Goal: Transaction & Acquisition: Download file/media

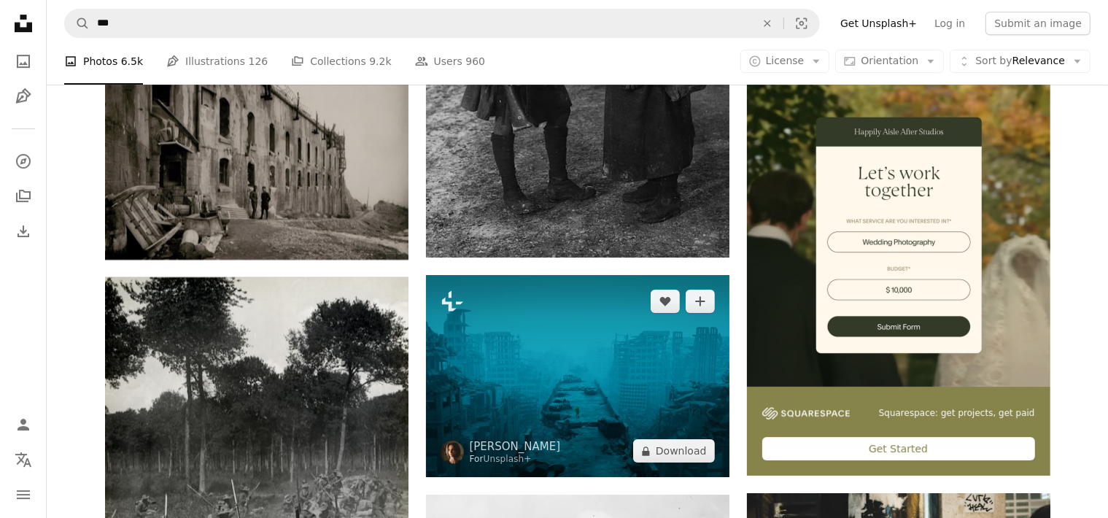
scroll to position [4850, 0]
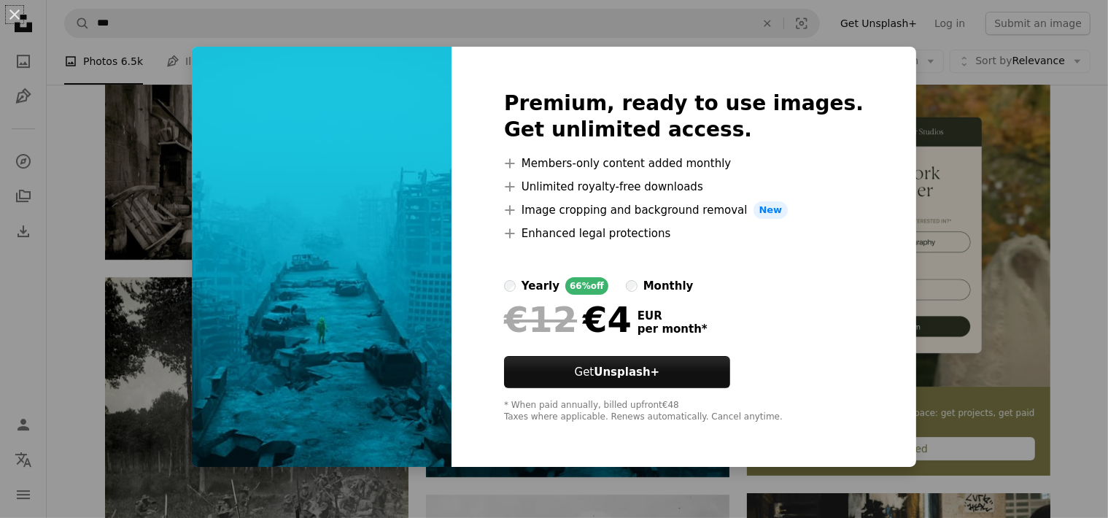
click at [1089, 234] on div "An X shape Premium, ready to use images. Get unlimited access. A plus sign Memb…" at bounding box center [554, 259] width 1108 height 518
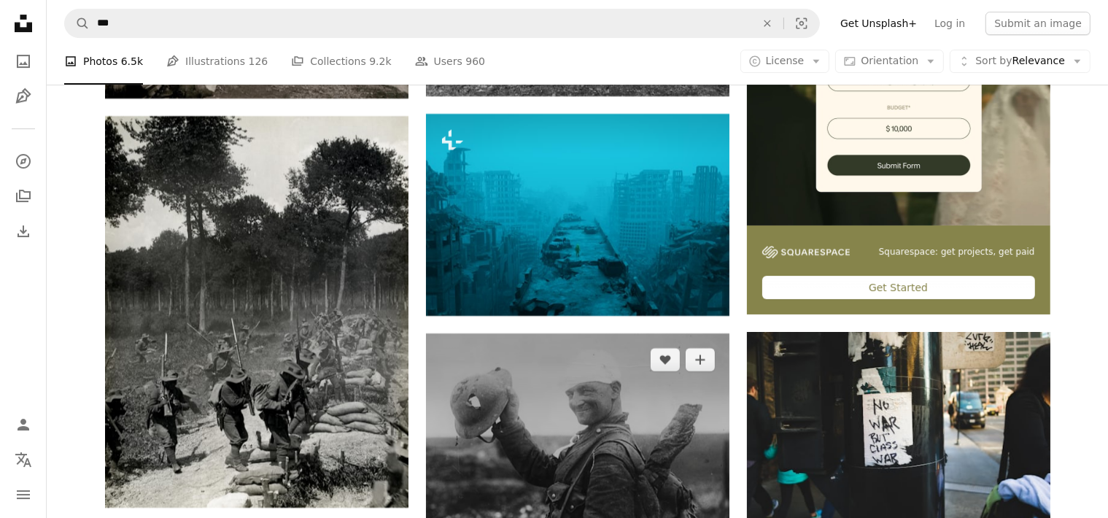
scroll to position [5081, 0]
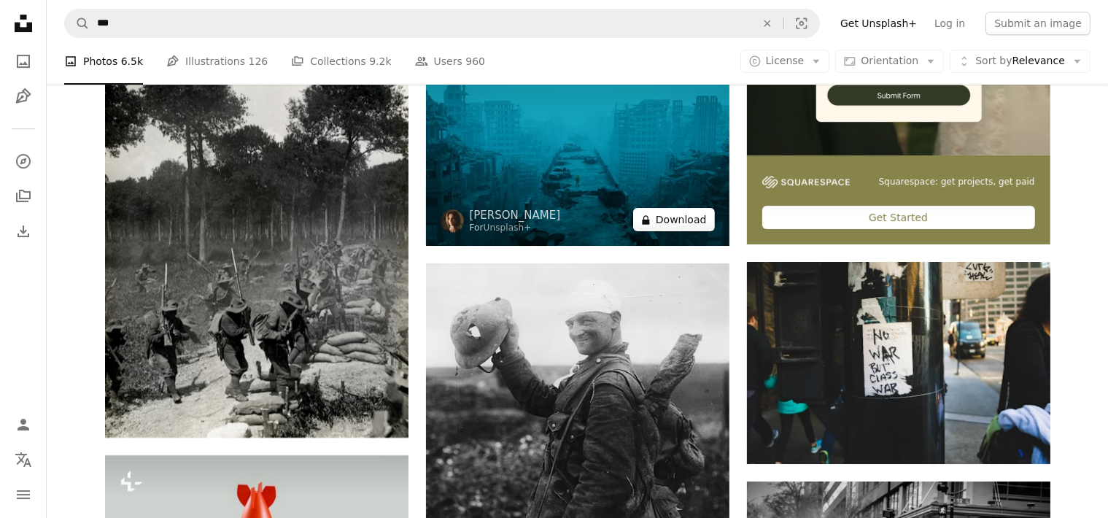
click at [690, 227] on button "A lock Download" at bounding box center [674, 219] width 82 height 23
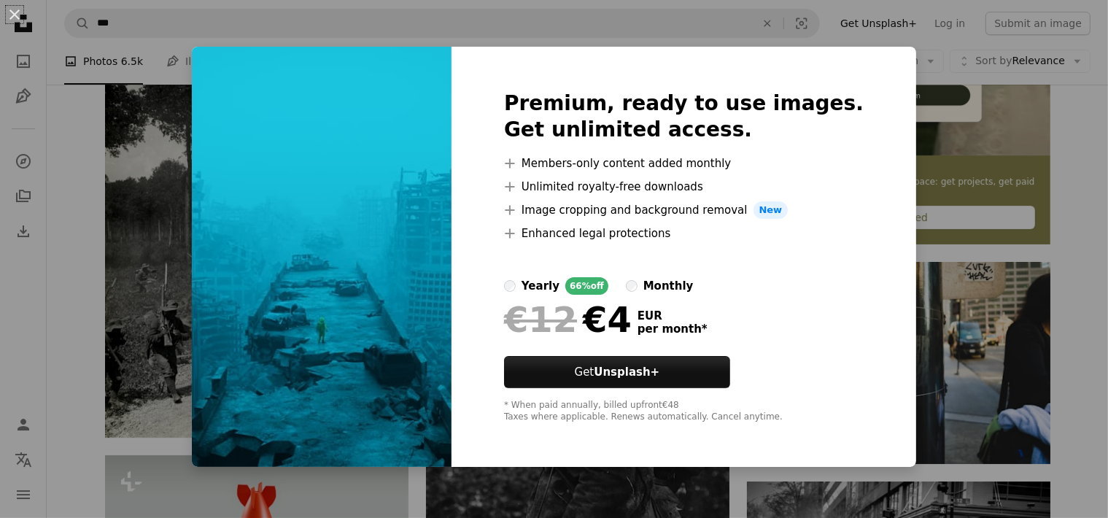
click at [1060, 221] on div "An X shape Premium, ready to use images. Get unlimited access. A plus sign Memb…" at bounding box center [554, 259] width 1108 height 518
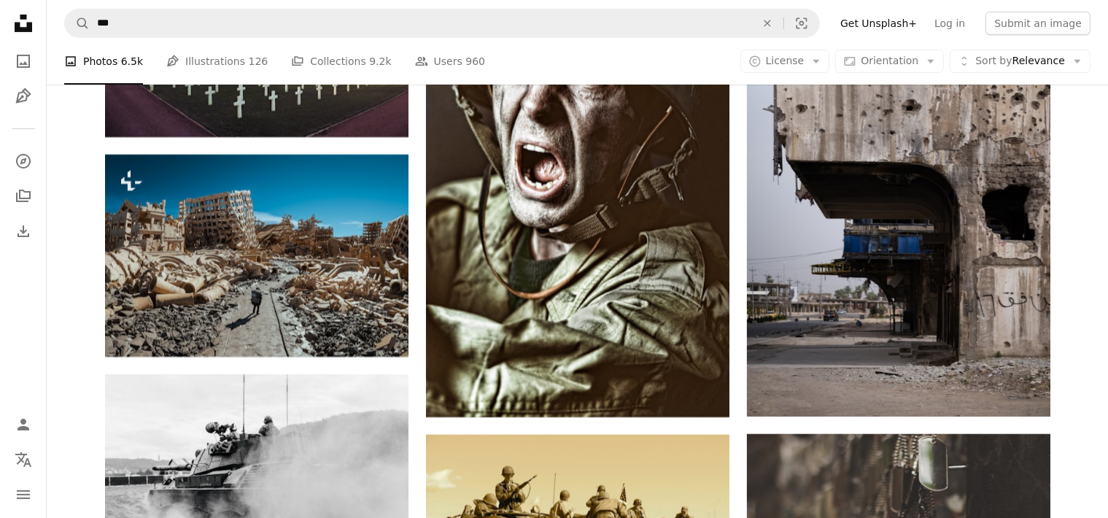
scroll to position [6082, 0]
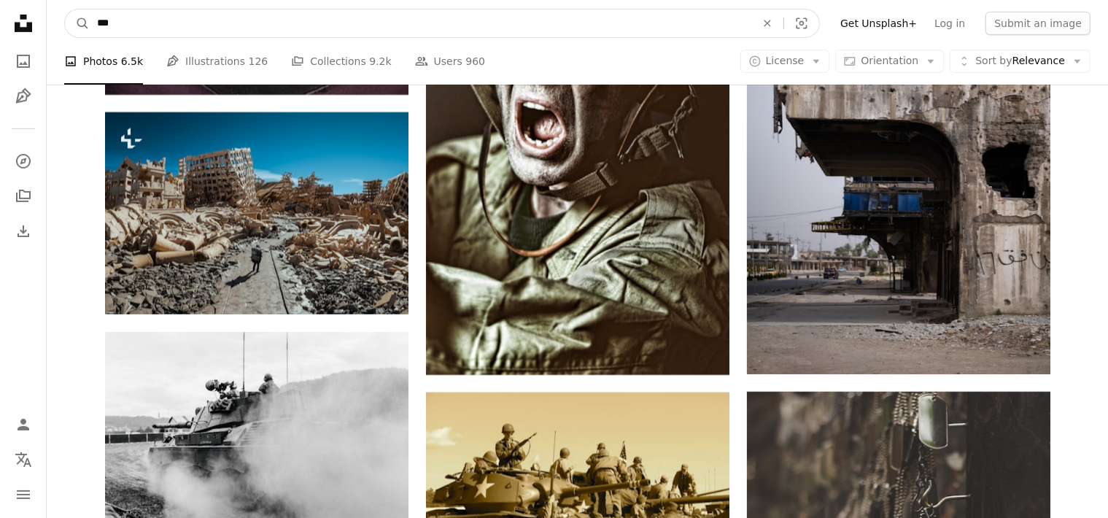
click at [378, 35] on input "***" at bounding box center [420, 23] width 661 height 28
type input "**********"
click at [65, 9] on button "A magnifying glass" at bounding box center [77, 23] width 25 height 28
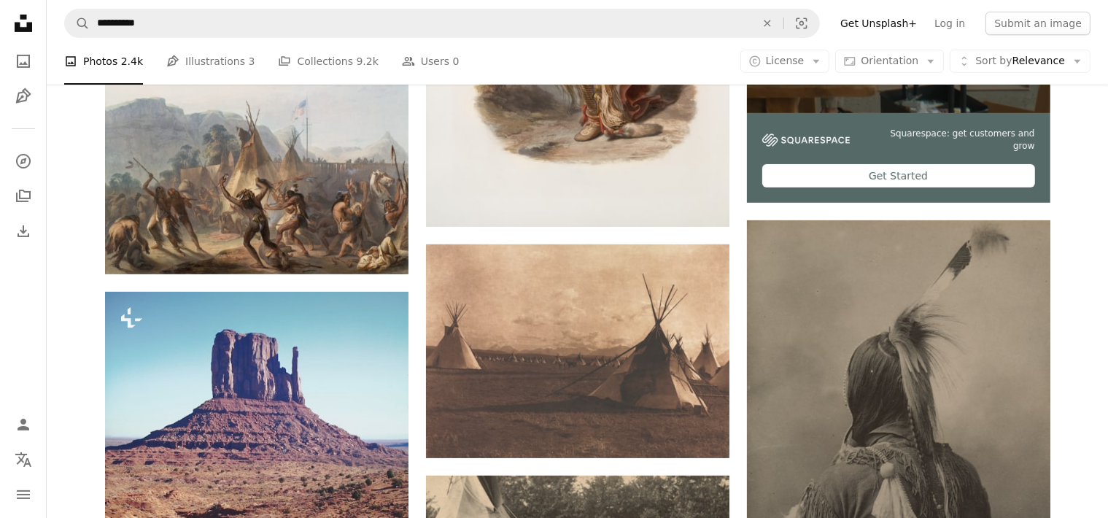
scroll to position [462, 0]
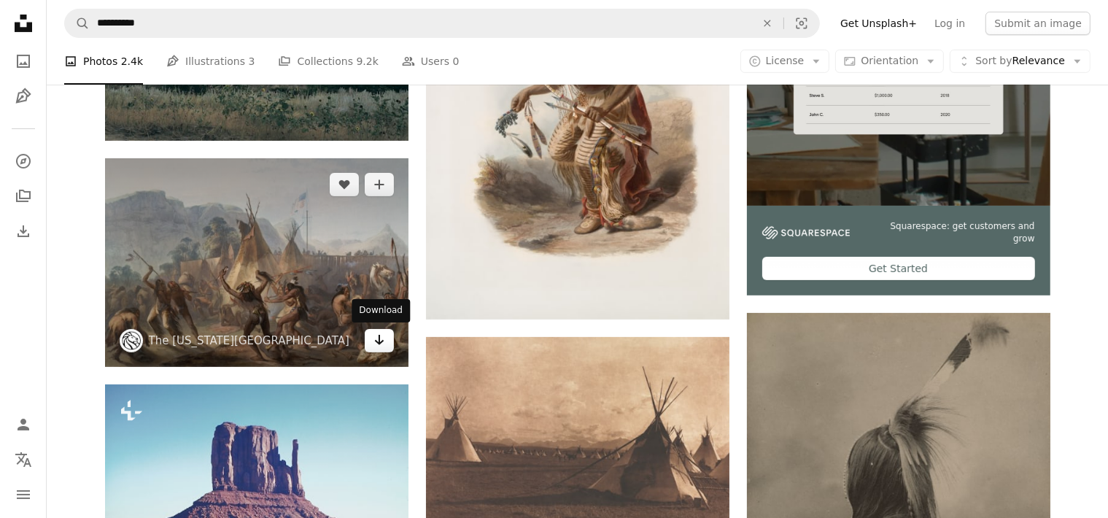
click at [385, 345] on link "Arrow pointing down" at bounding box center [379, 340] width 29 height 23
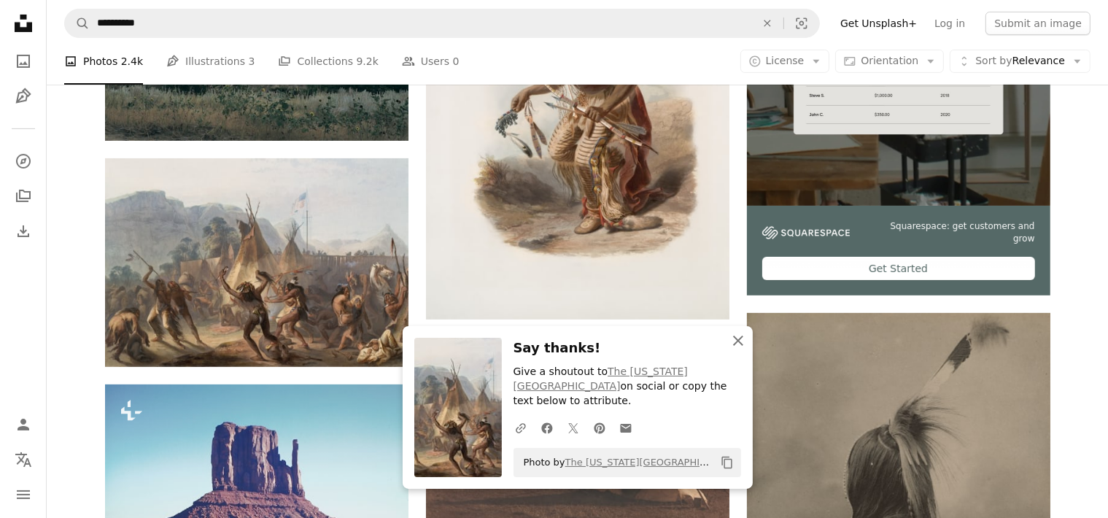
click at [738, 349] on icon "An X shape" at bounding box center [737, 340] width 17 height 17
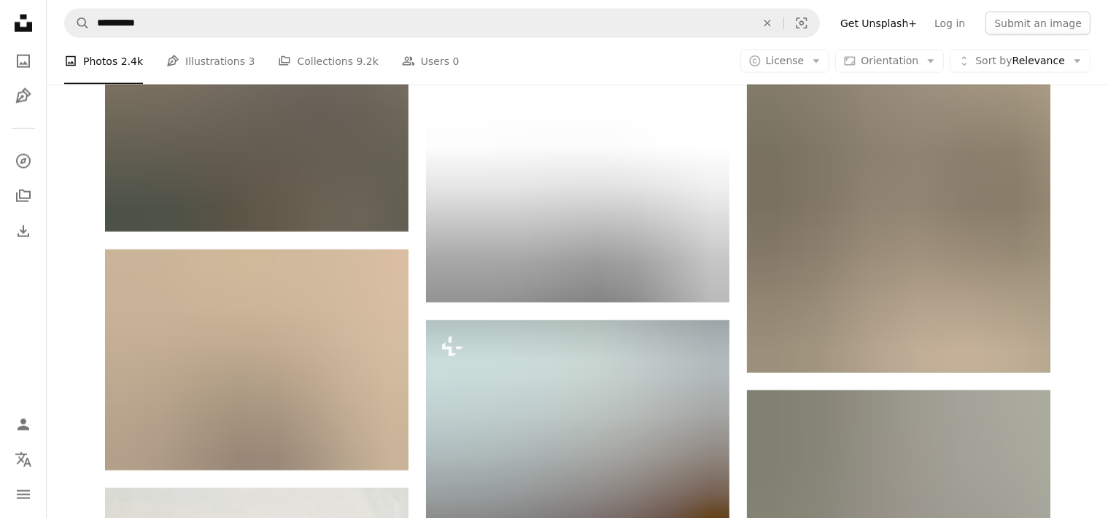
scroll to position [2464, 0]
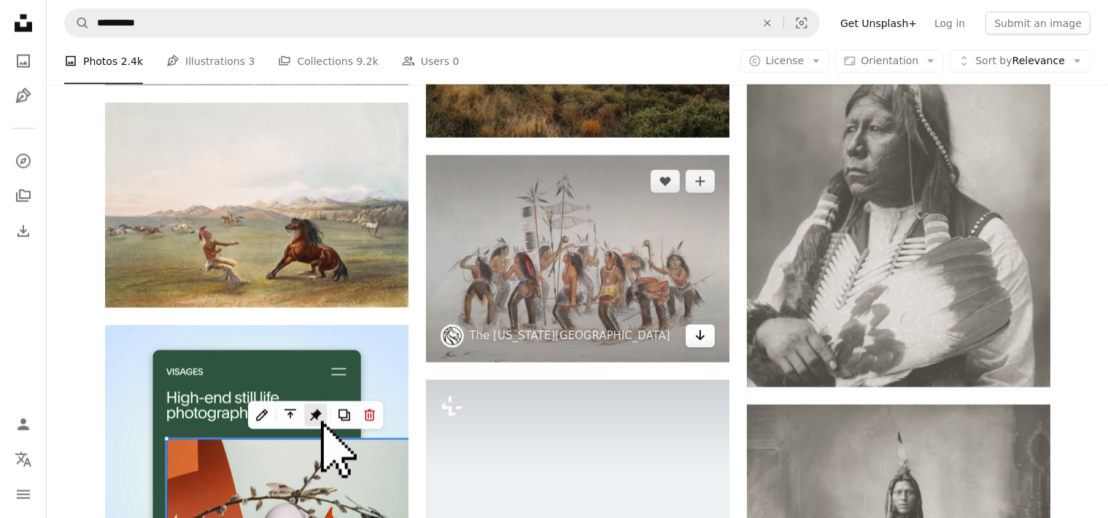
click at [709, 334] on link "Arrow pointing down" at bounding box center [699, 335] width 29 height 23
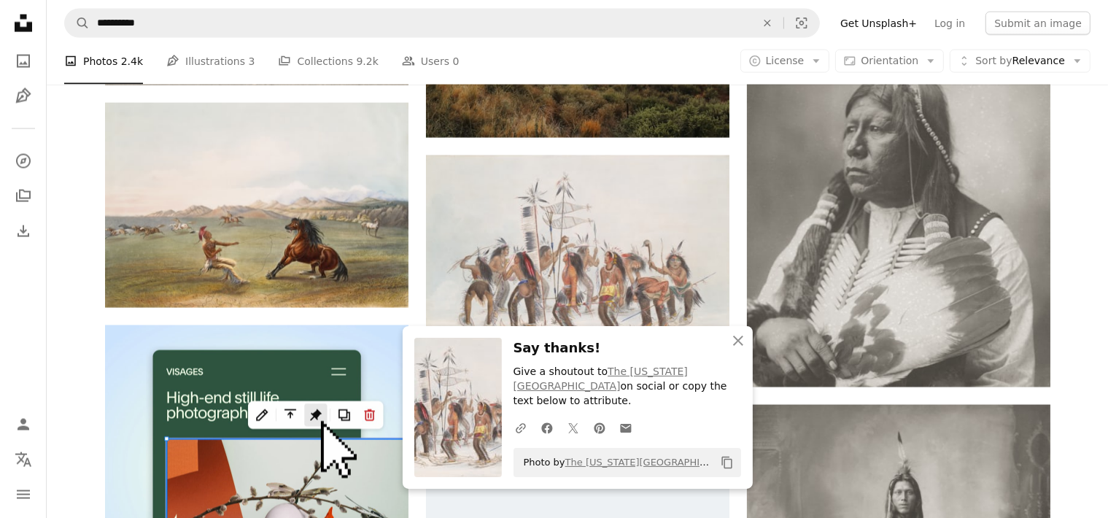
click at [421, 256] on div "Plus sign for Unsplash+ A heart A plus sign Getty Images For Unsplash+ A lock D…" at bounding box center [577, 112] width 945 height 4424
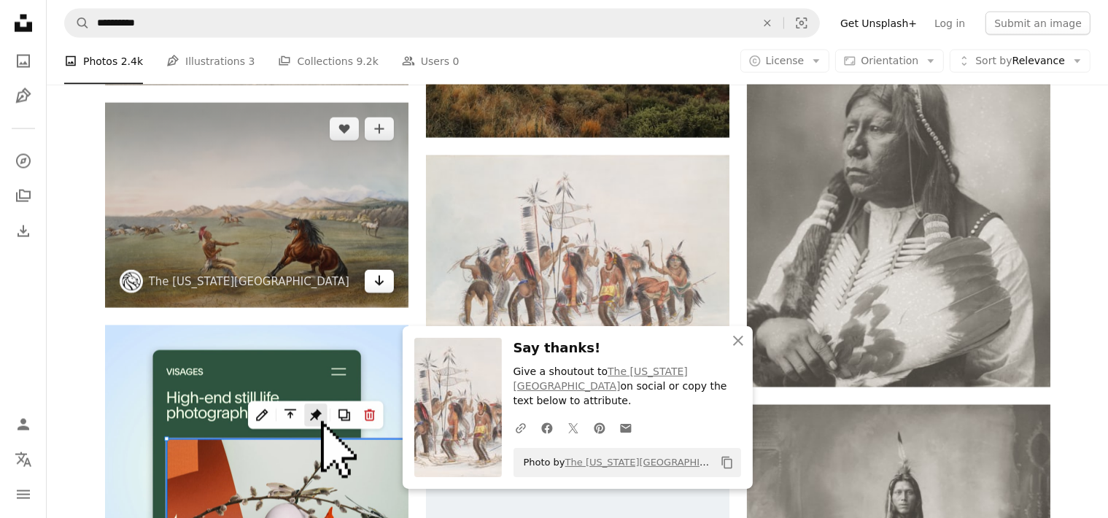
click at [389, 281] on link "Arrow pointing down" at bounding box center [379, 281] width 29 height 23
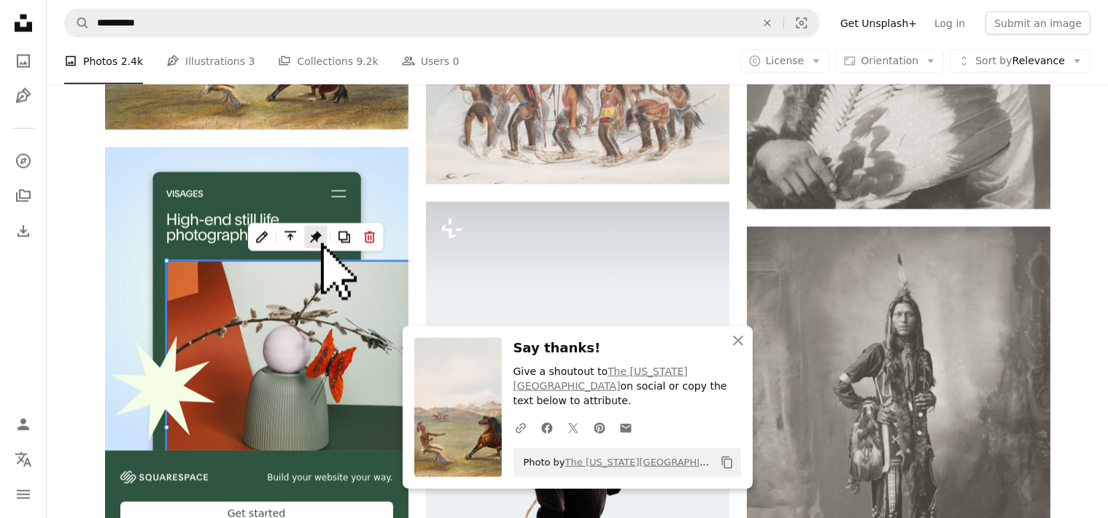
scroll to position [2695, 0]
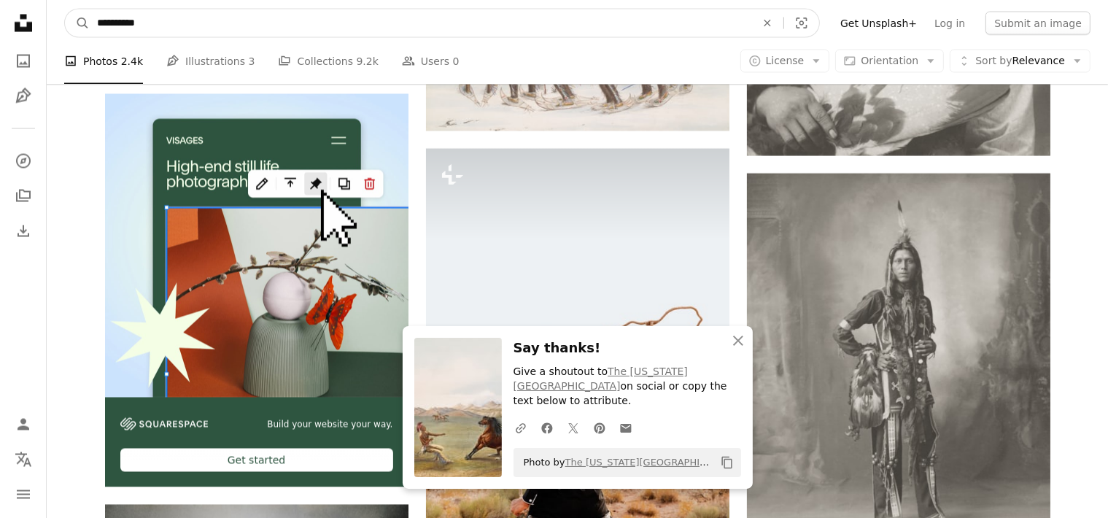
click at [351, 20] on input "**********" at bounding box center [420, 23] width 661 height 28
type input "**********"
click button "A magnifying glass" at bounding box center [77, 23] width 25 height 28
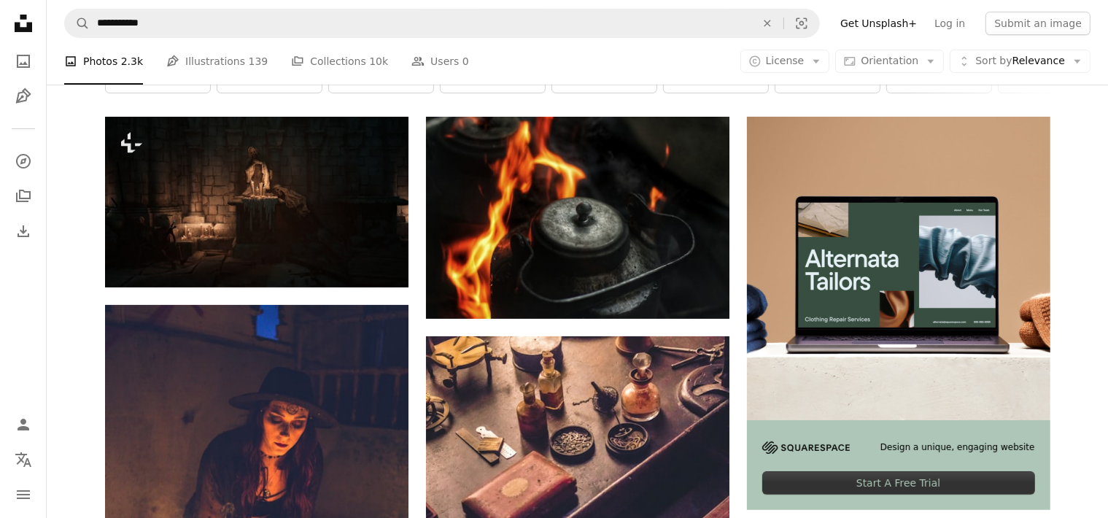
scroll to position [308, 0]
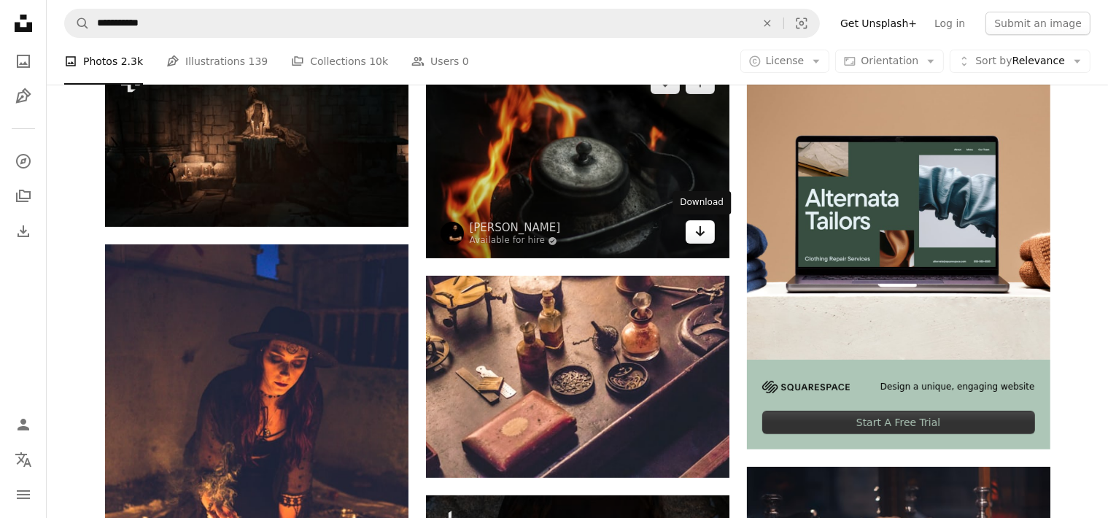
click at [696, 235] on icon "Arrow pointing down" at bounding box center [700, 230] width 12 height 17
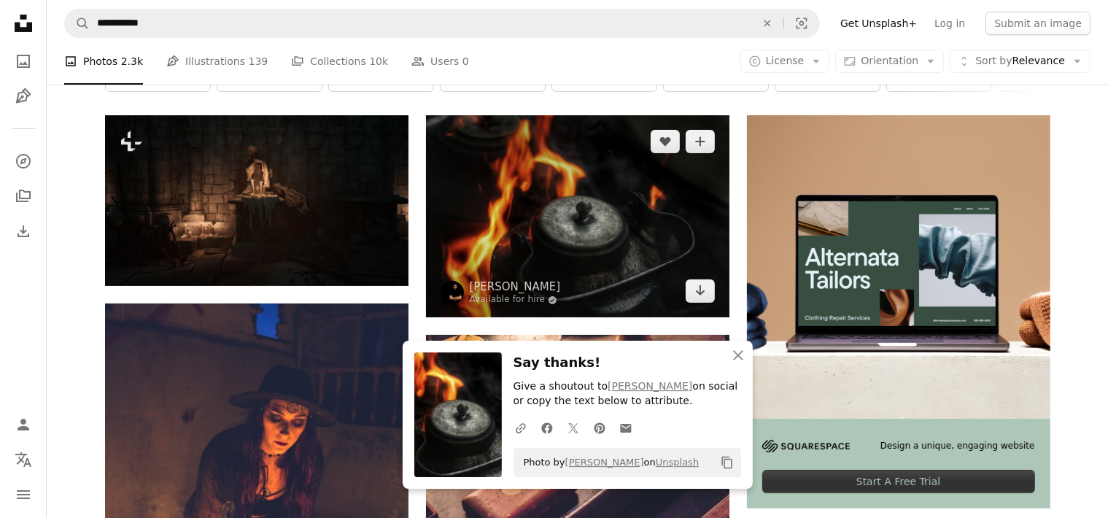
scroll to position [230, 0]
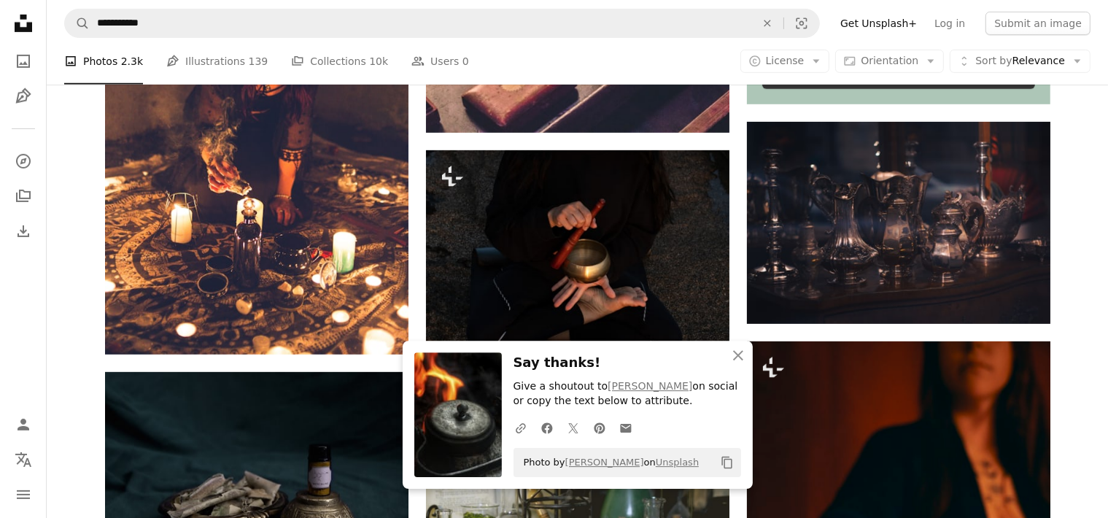
scroll to position [615, 0]
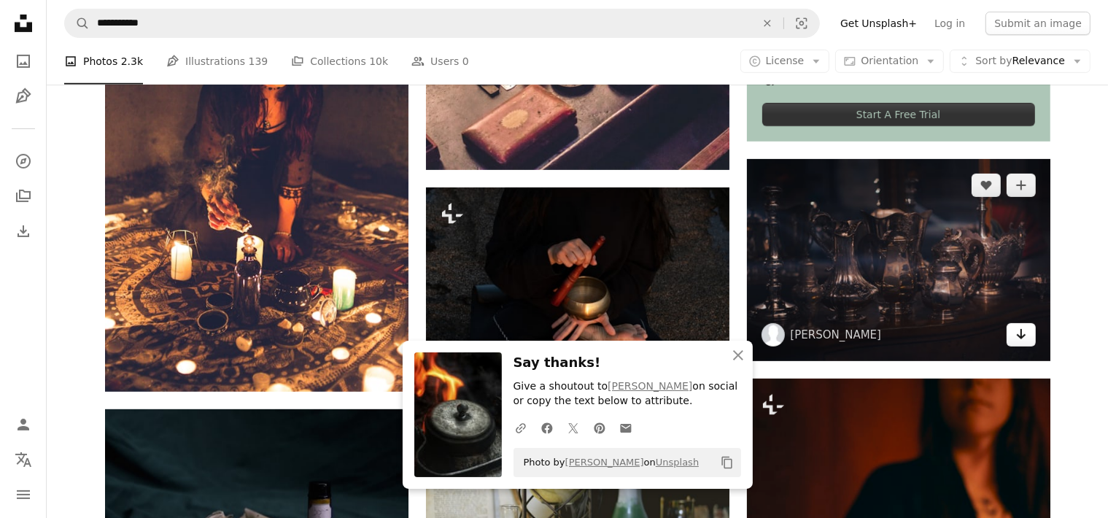
click at [1012, 332] on link "Arrow pointing down" at bounding box center [1020, 334] width 29 height 23
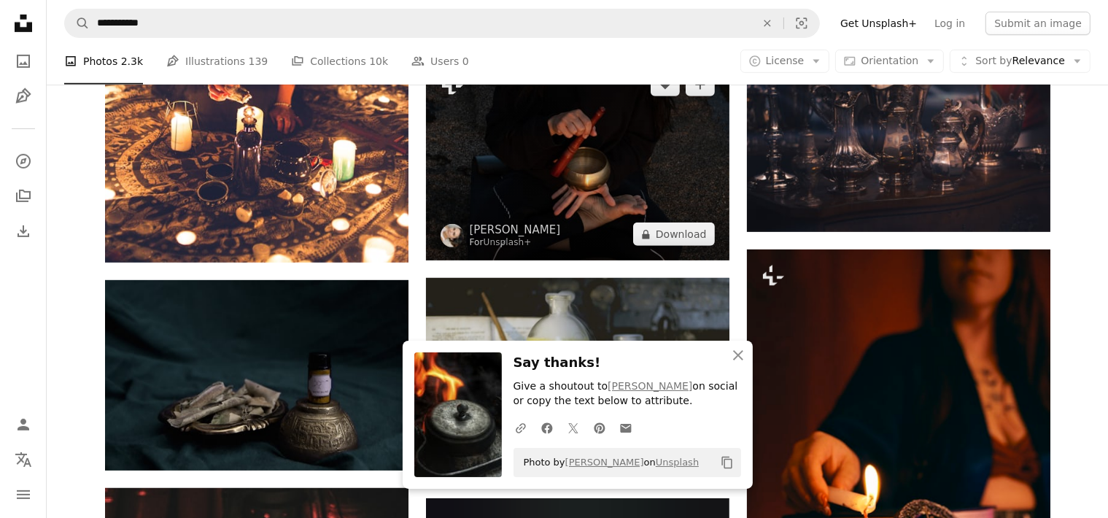
scroll to position [846, 0]
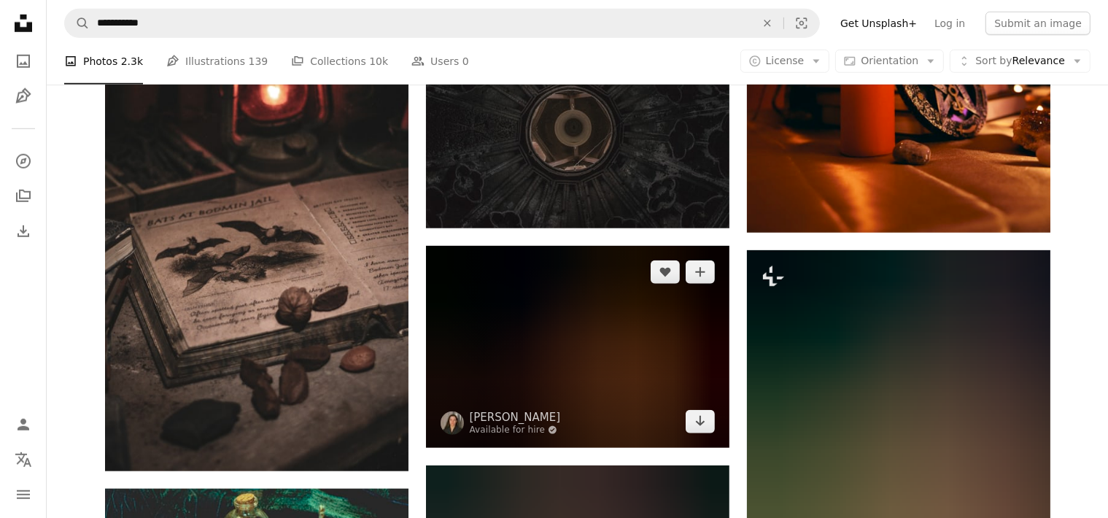
scroll to position [1231, 0]
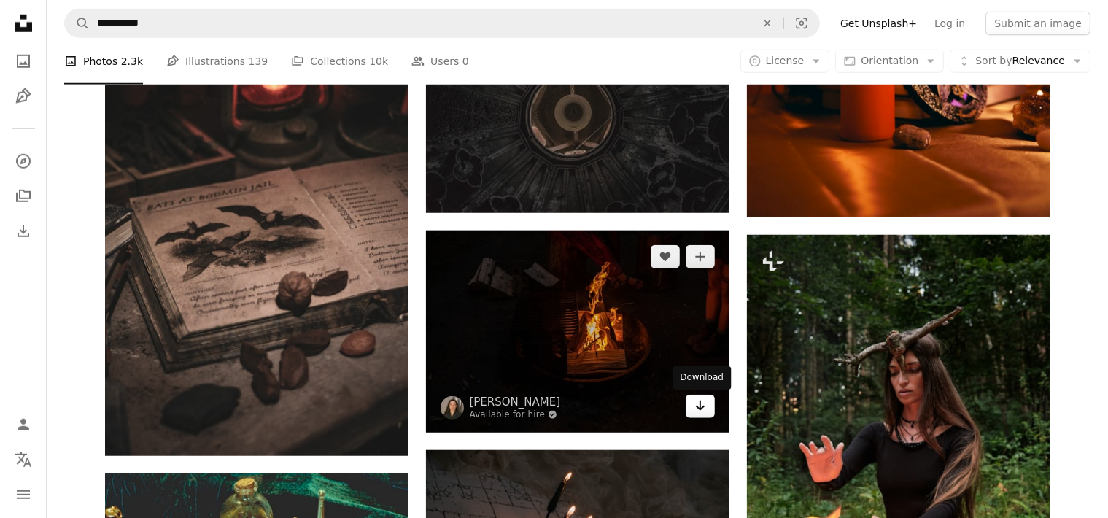
click at [707, 413] on link "Arrow pointing down" at bounding box center [699, 405] width 29 height 23
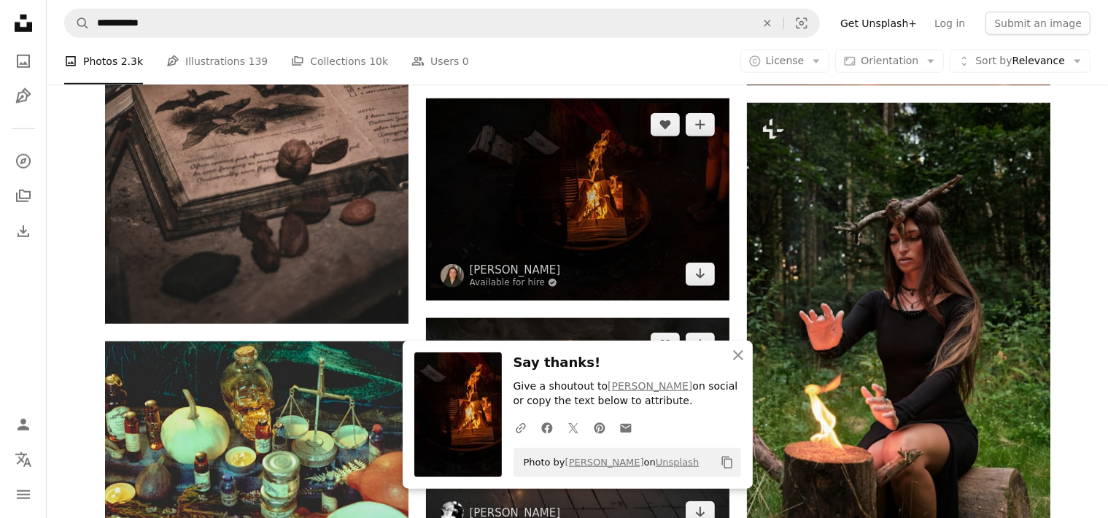
scroll to position [1463, 0]
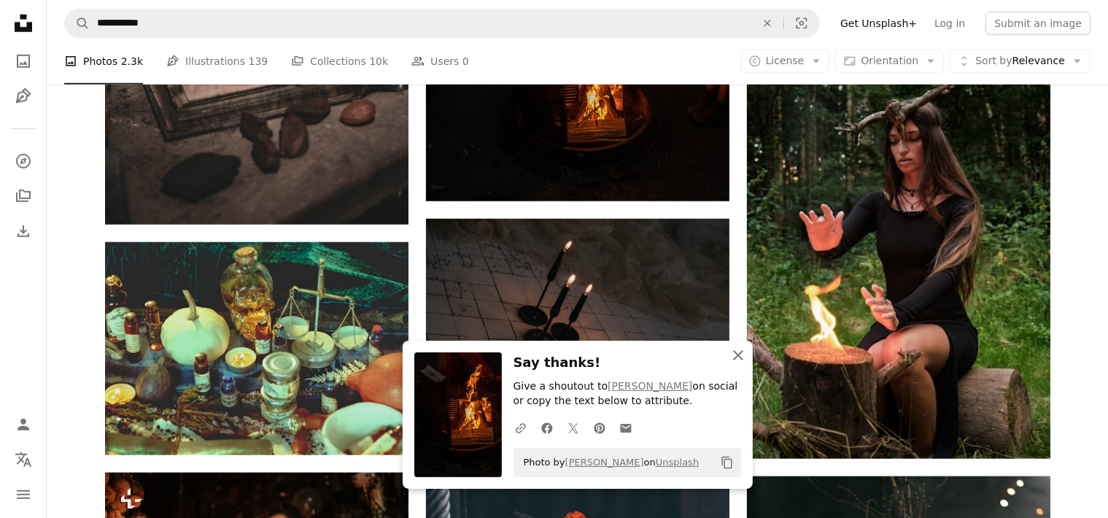
click at [739, 357] on icon "An X shape" at bounding box center [737, 354] width 17 height 17
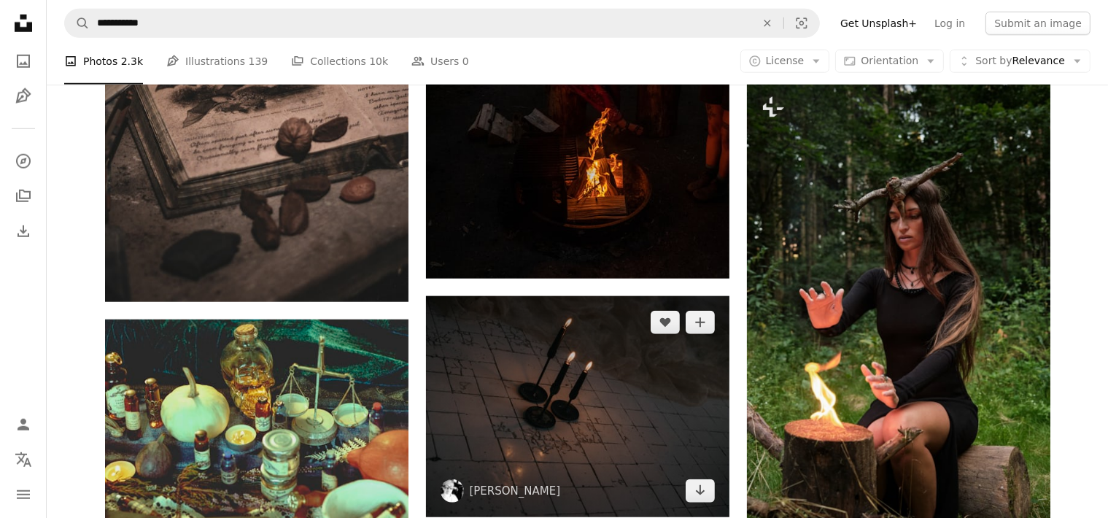
scroll to position [1616, 0]
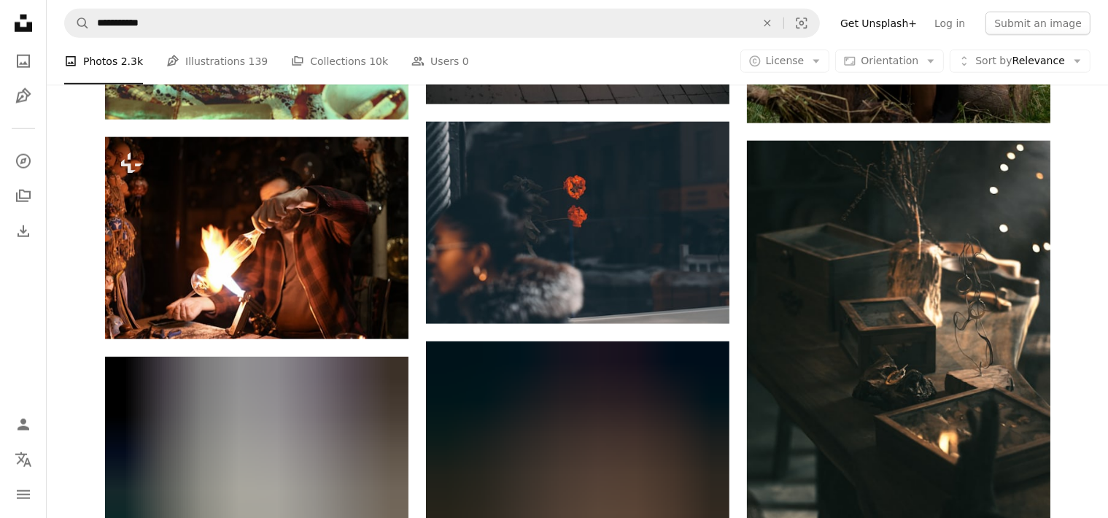
scroll to position [1770, 0]
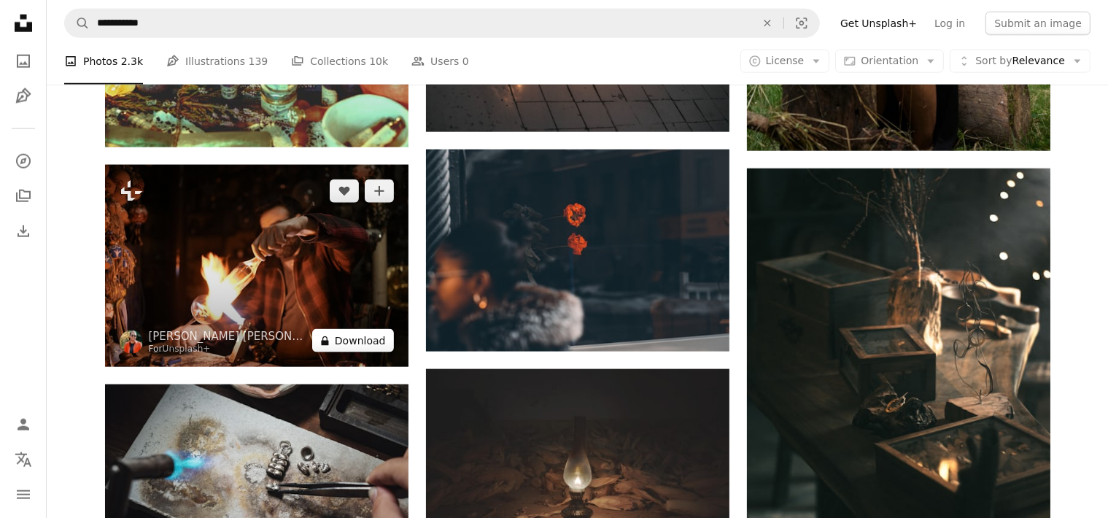
click at [379, 344] on button "A lock Download" at bounding box center [353, 340] width 82 height 23
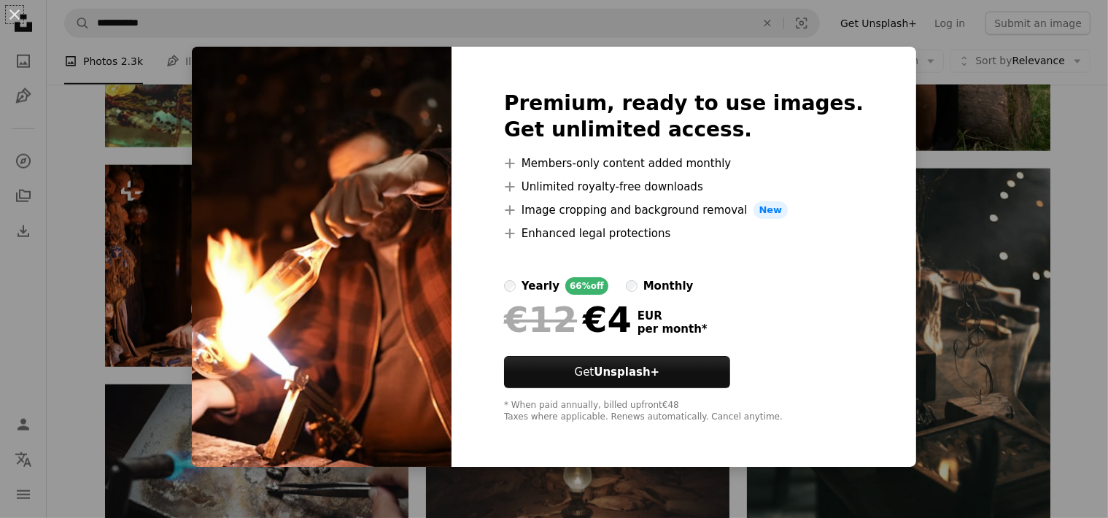
click at [1098, 118] on div "An X shape Premium, ready to use images. Get unlimited access. A plus sign Memb…" at bounding box center [554, 259] width 1108 height 518
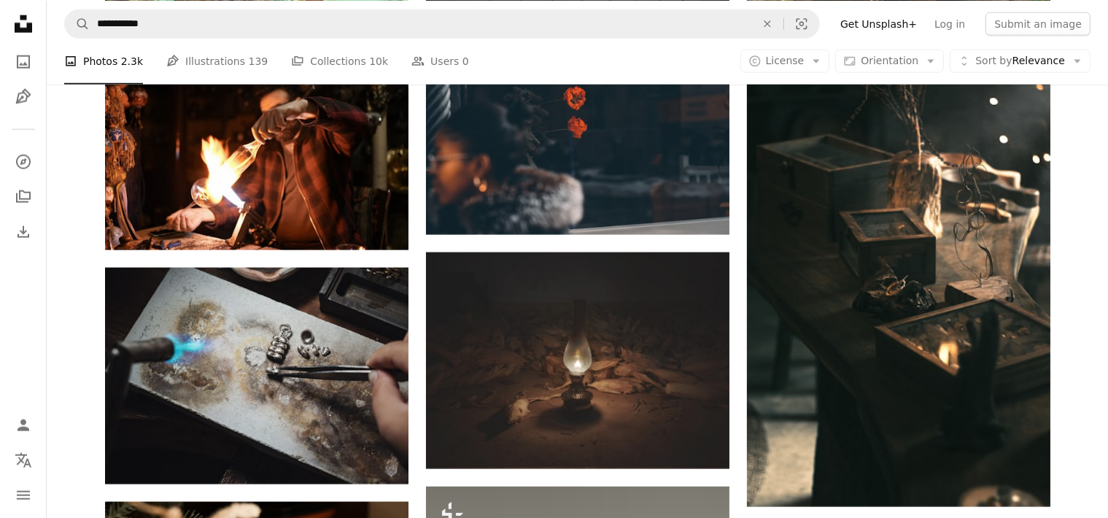
scroll to position [2001, 0]
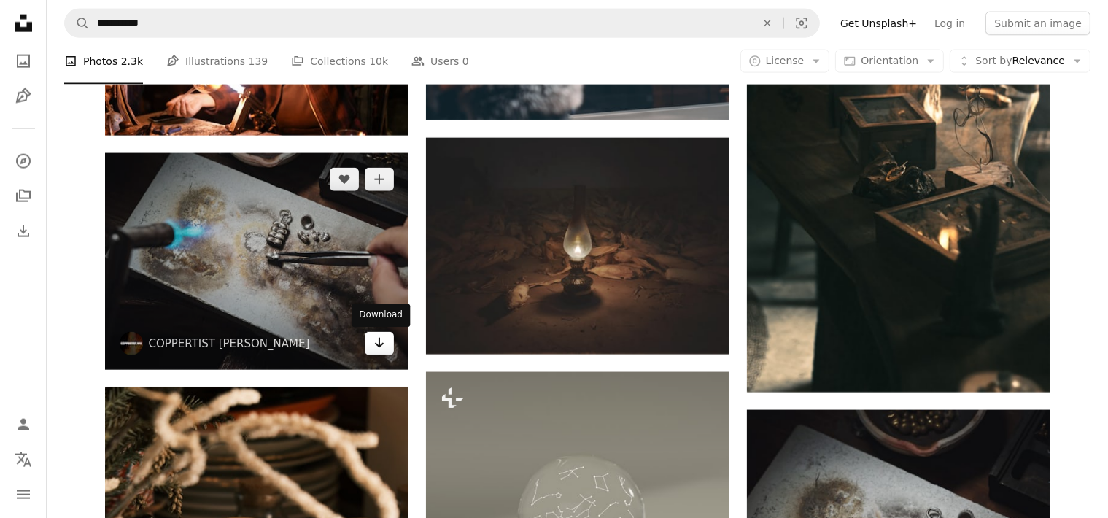
click at [378, 351] on icon "Arrow pointing down" at bounding box center [379, 342] width 12 height 17
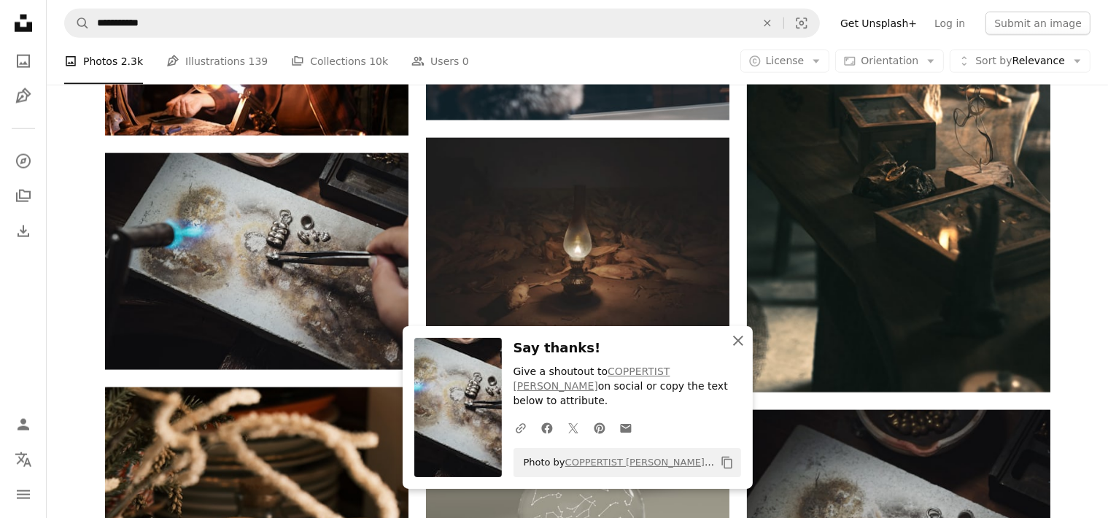
click at [739, 346] on icon "button" at bounding box center [738, 340] width 10 height 10
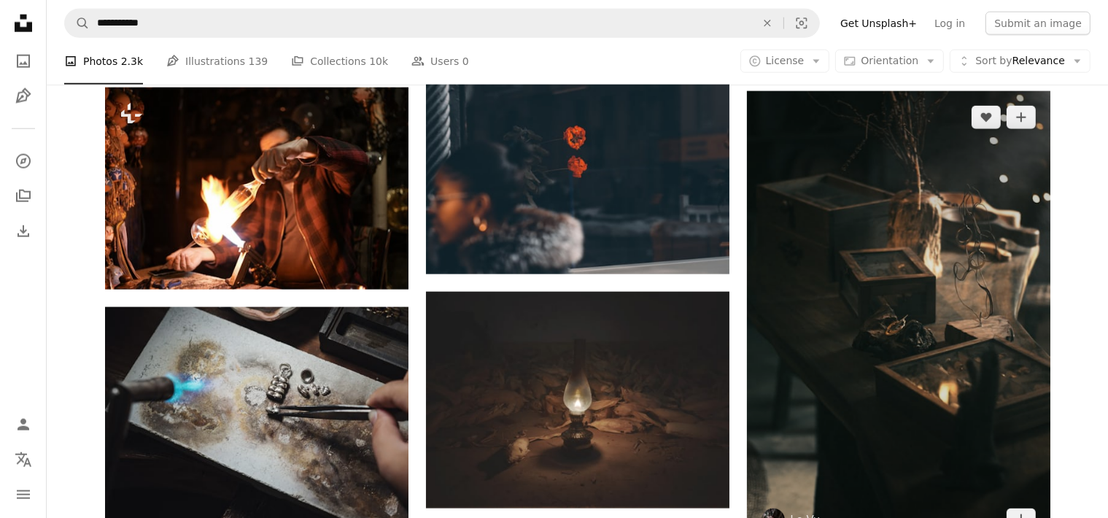
scroll to position [2079, 0]
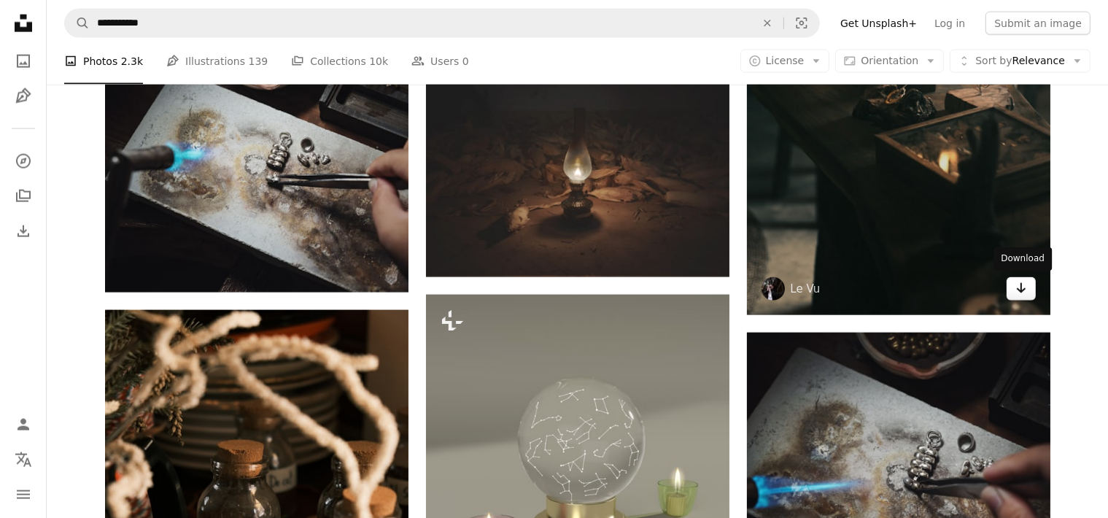
click at [1032, 296] on link "Arrow pointing down" at bounding box center [1020, 288] width 29 height 23
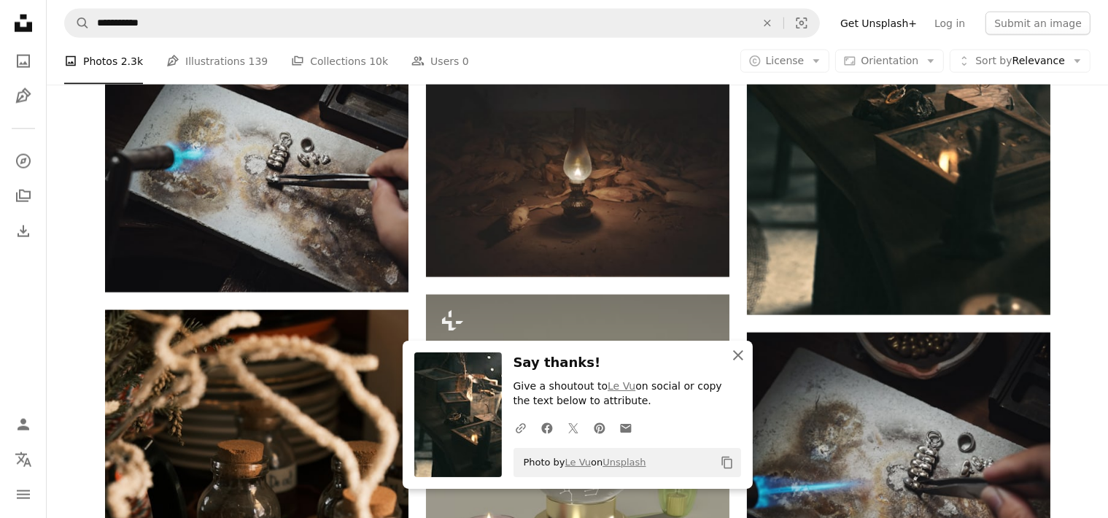
click at [733, 356] on icon "An X shape" at bounding box center [737, 354] width 17 height 17
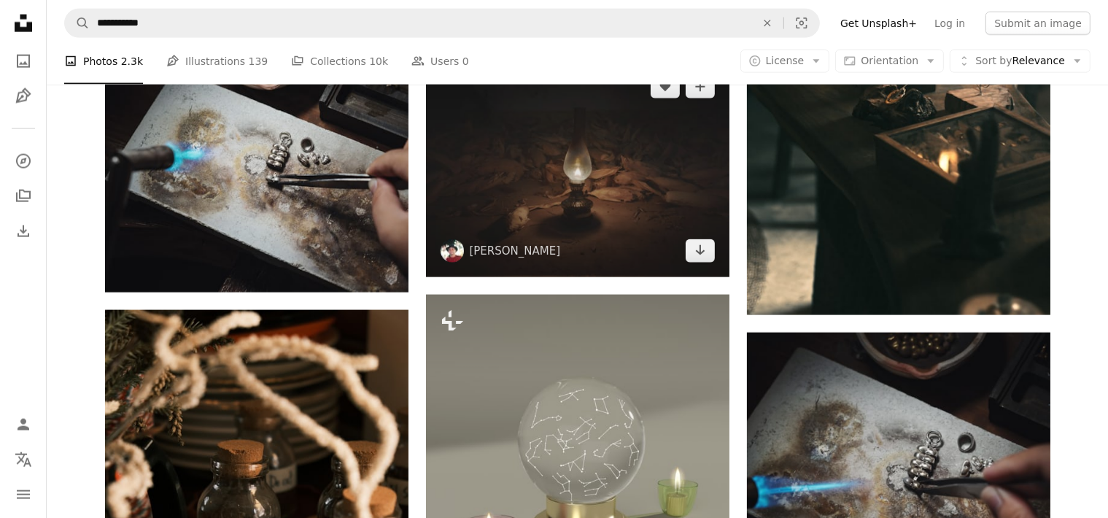
scroll to position [2386, 0]
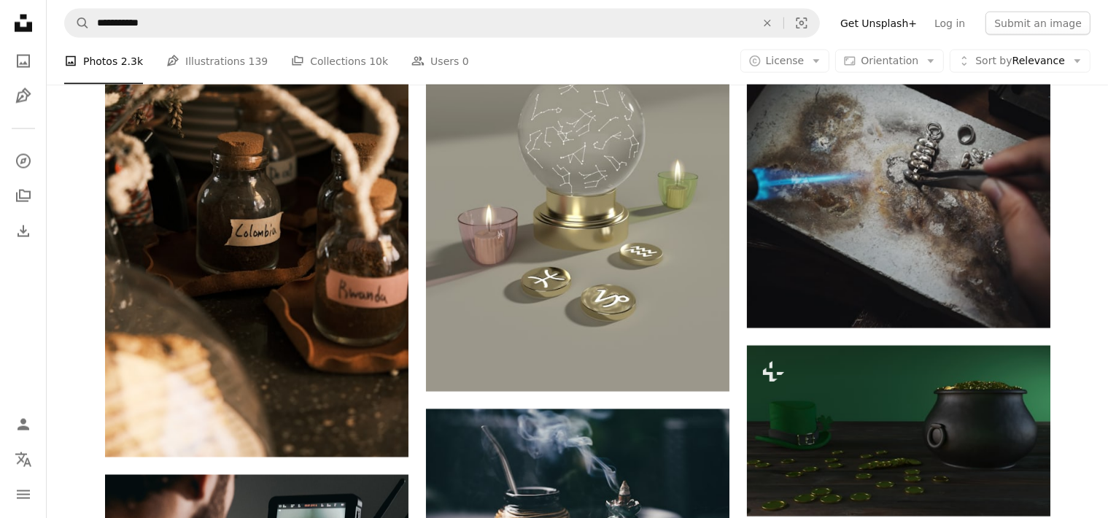
click at [98, 293] on div "Plus sign for Unsplash+ A heart A plus sign [PERSON_NAME] For Unsplash+ A lock …" at bounding box center [577, 180] width 980 height 4407
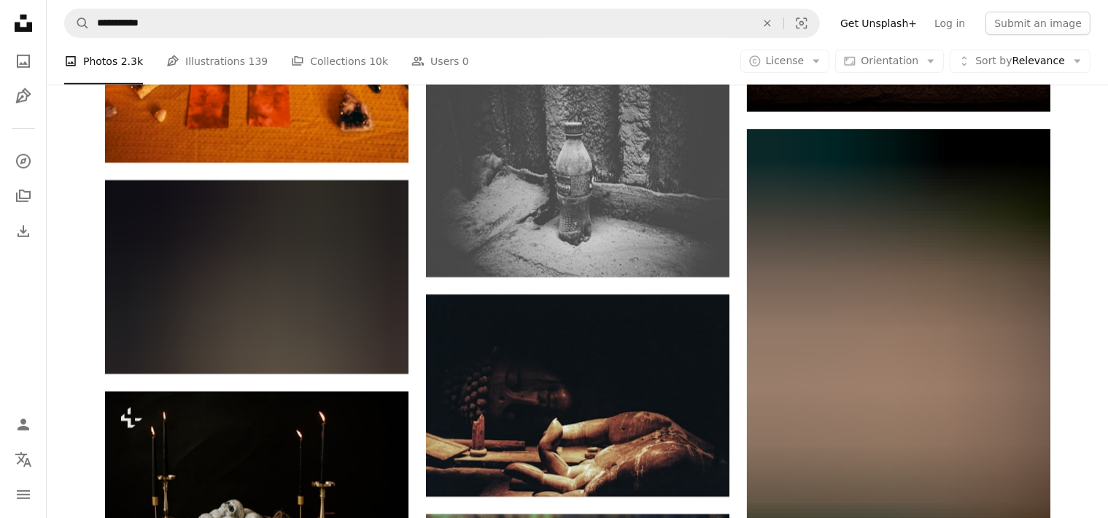
scroll to position [6621, 0]
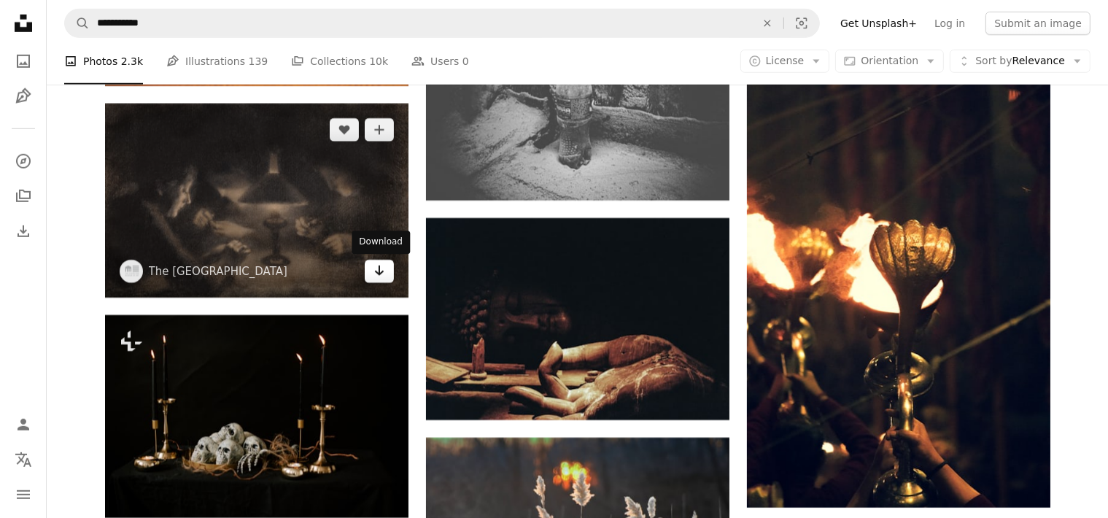
click at [374, 273] on icon "Arrow pointing down" at bounding box center [379, 270] width 12 height 17
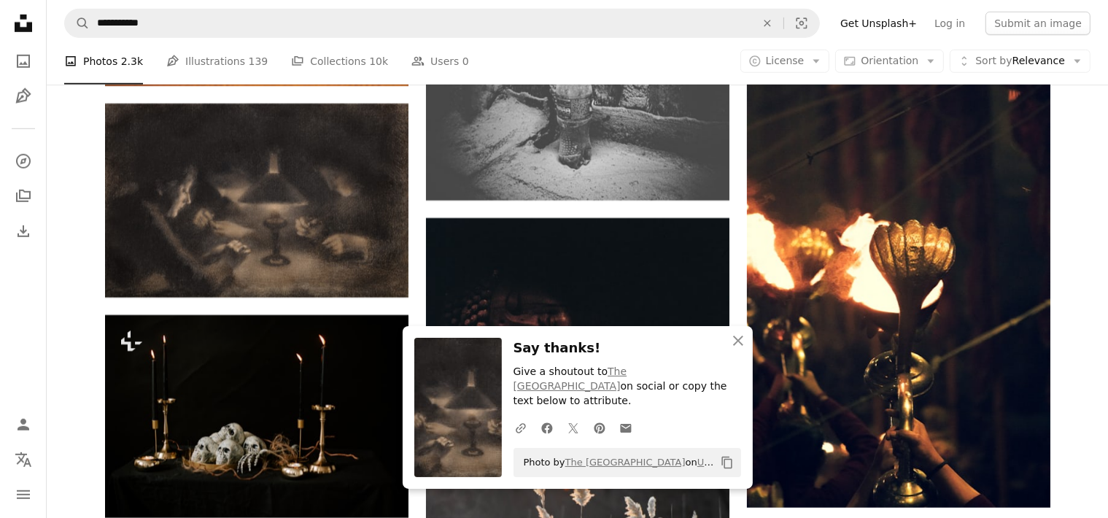
click at [736, 349] on icon "An X shape" at bounding box center [737, 340] width 17 height 17
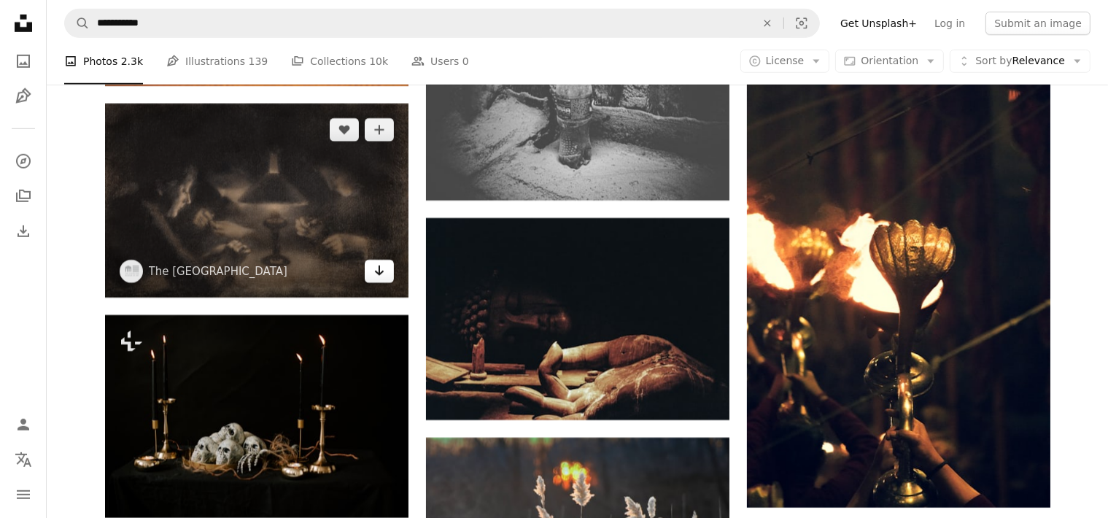
click at [383, 281] on link "Arrow pointing down" at bounding box center [379, 271] width 29 height 23
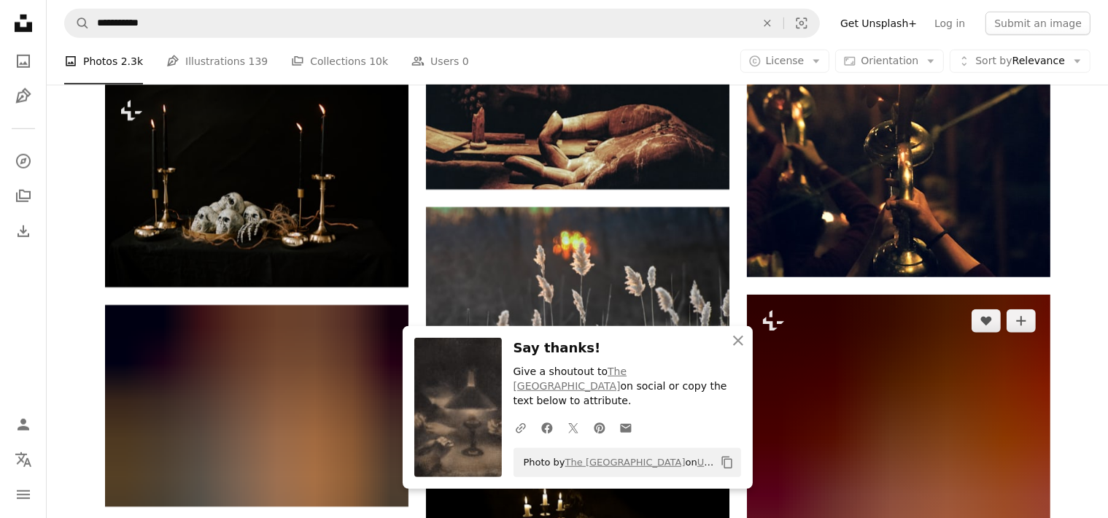
scroll to position [6852, 0]
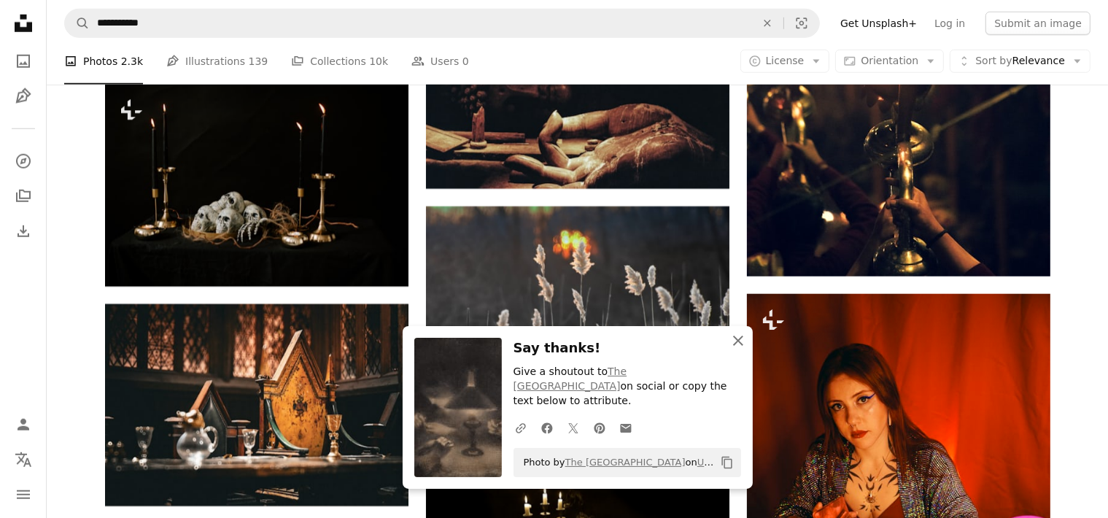
click at [735, 349] on icon "An X shape" at bounding box center [737, 340] width 17 height 17
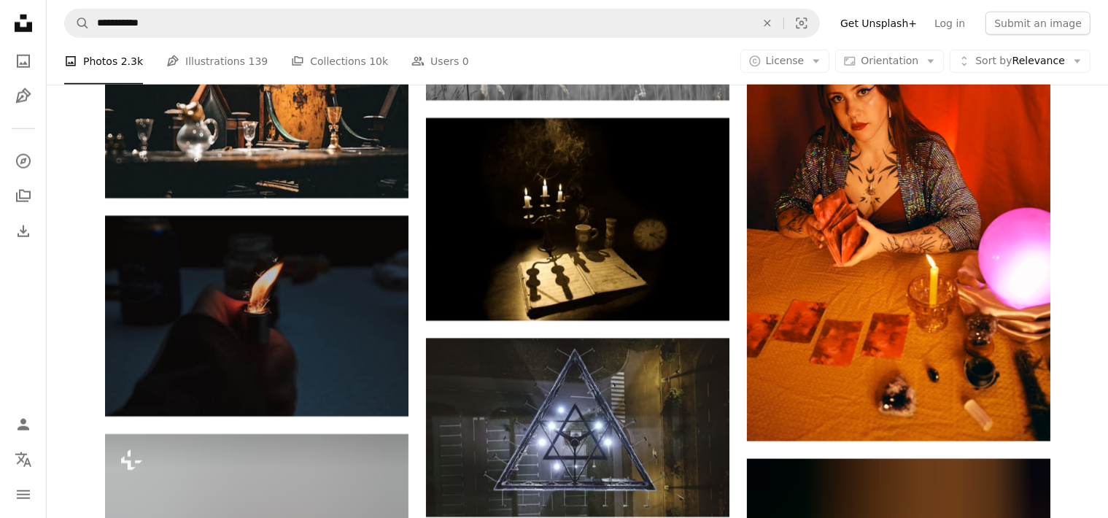
scroll to position [7006, 0]
